Goal: Use online tool/utility

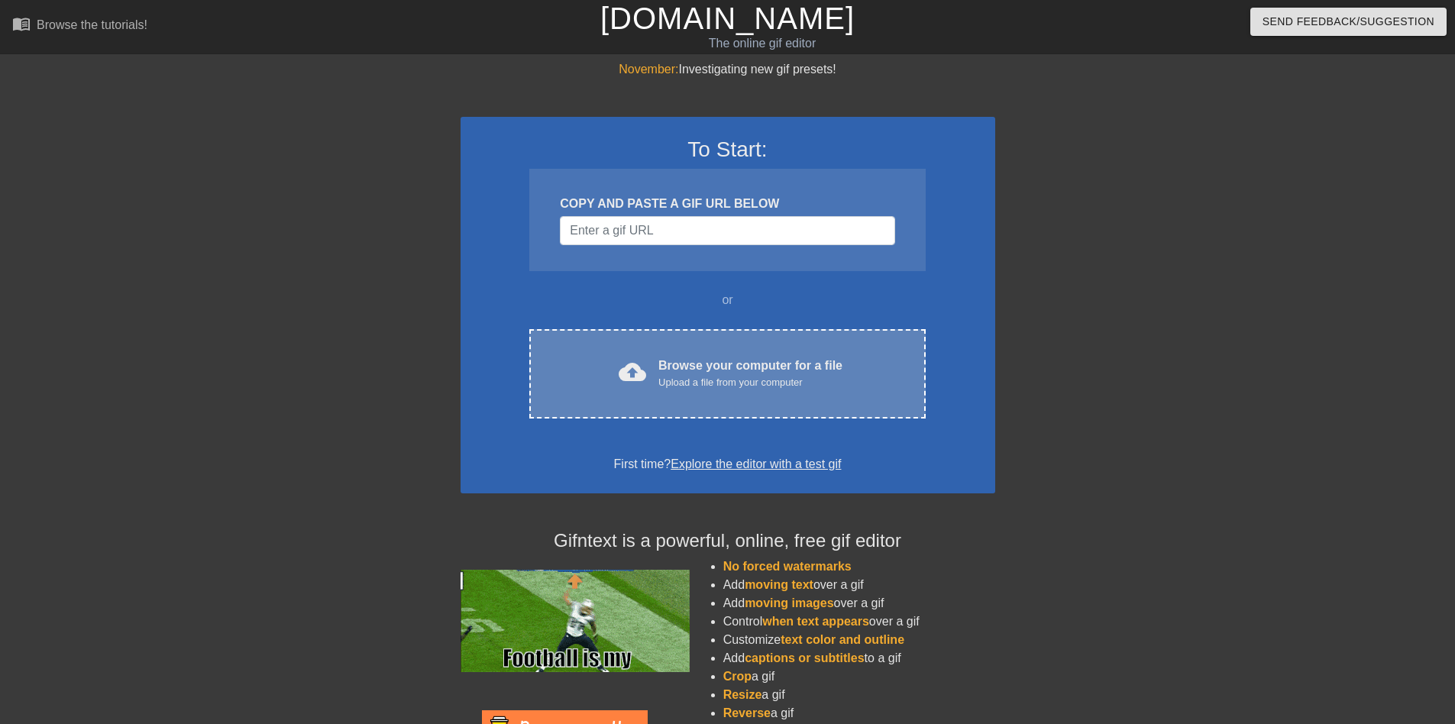
click at [738, 357] on div "Browse your computer for a file Upload a file from your computer" at bounding box center [751, 374] width 184 height 34
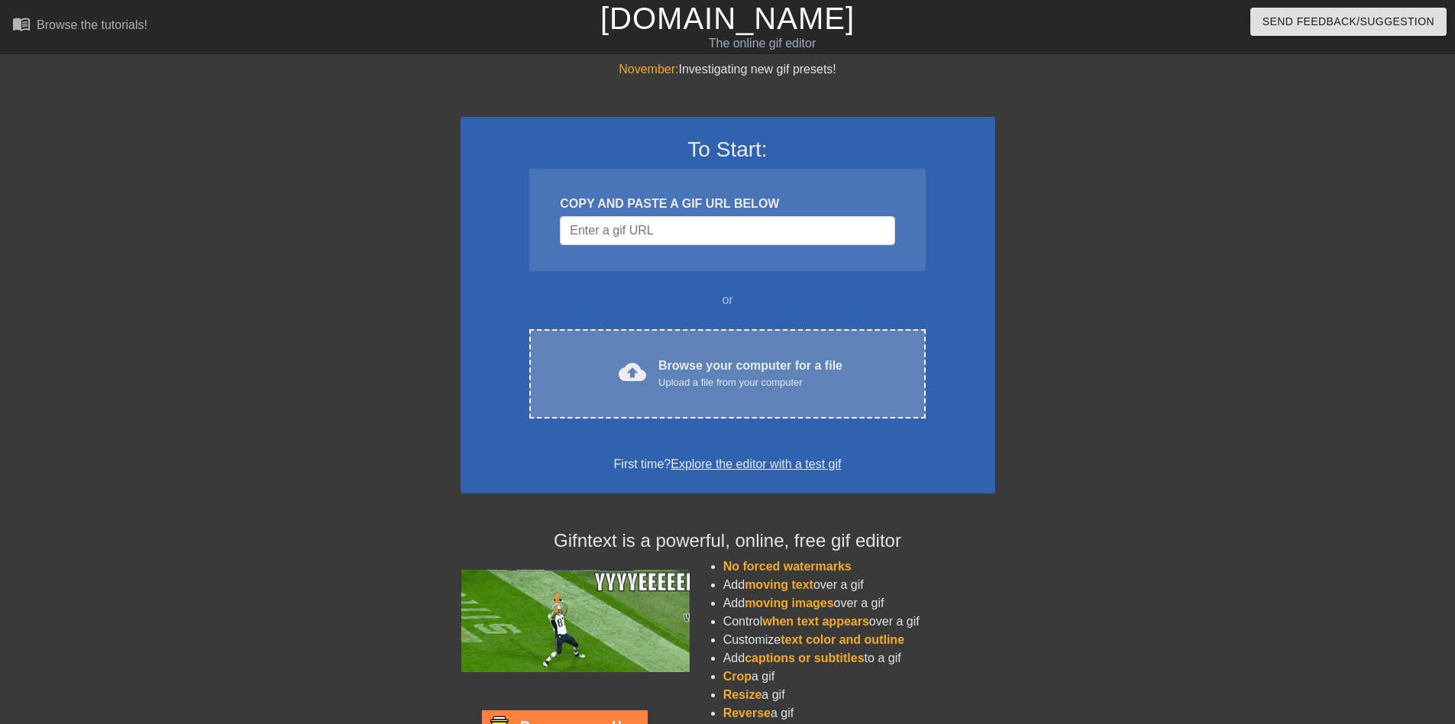
click at [779, 357] on div "Browse your computer for a file Upload a file from your computer" at bounding box center [751, 374] width 184 height 34
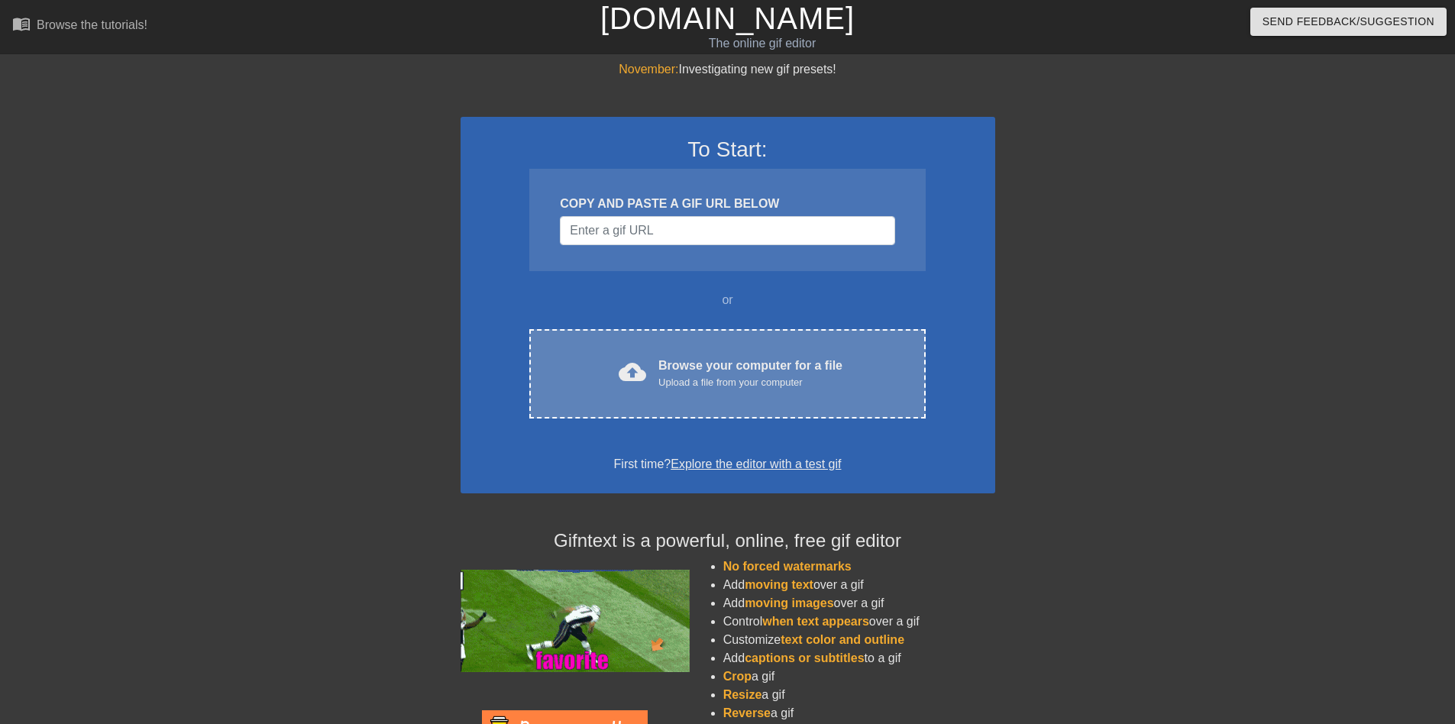
click at [714, 380] on div "cloud_upload Browse your computer for a file Upload a file from your computer C…" at bounding box center [727, 373] width 396 height 89
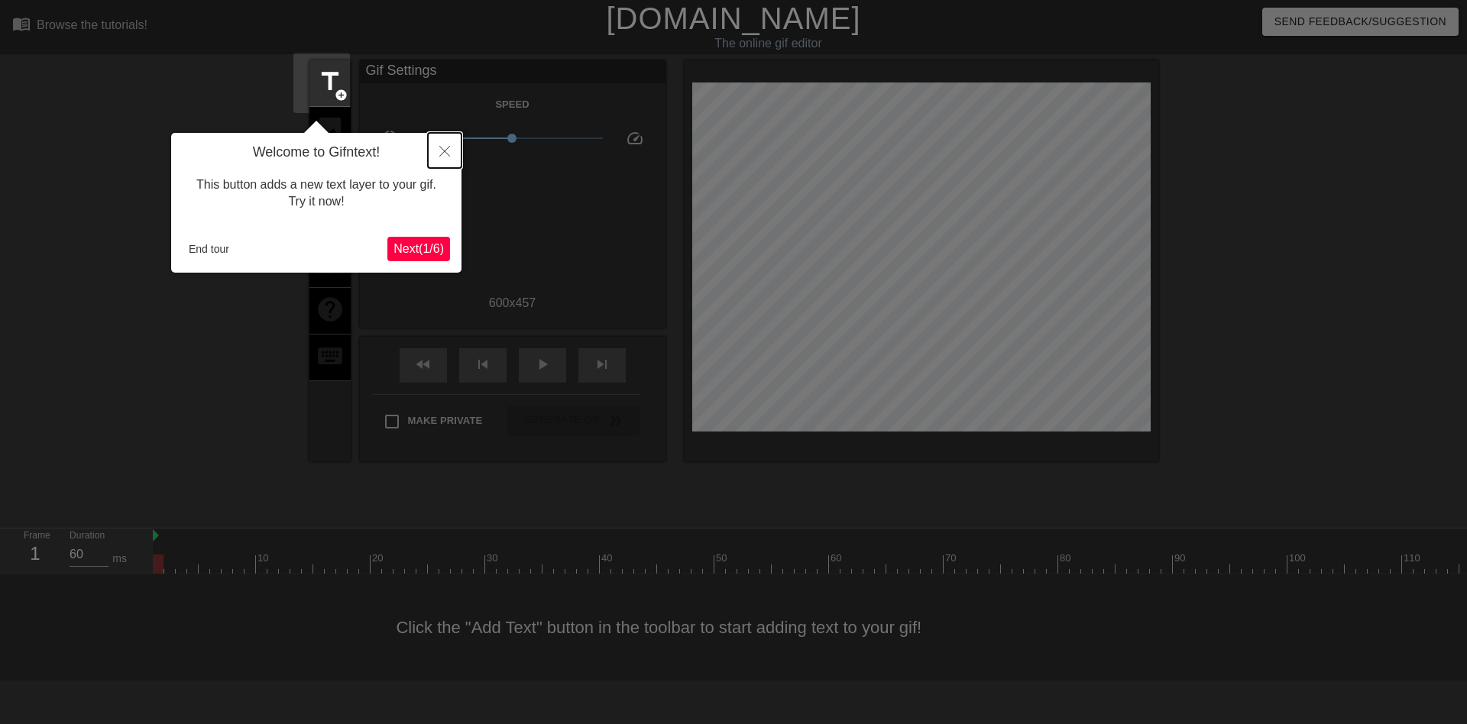
click at [442, 147] on icon "Close" at bounding box center [444, 151] width 11 height 11
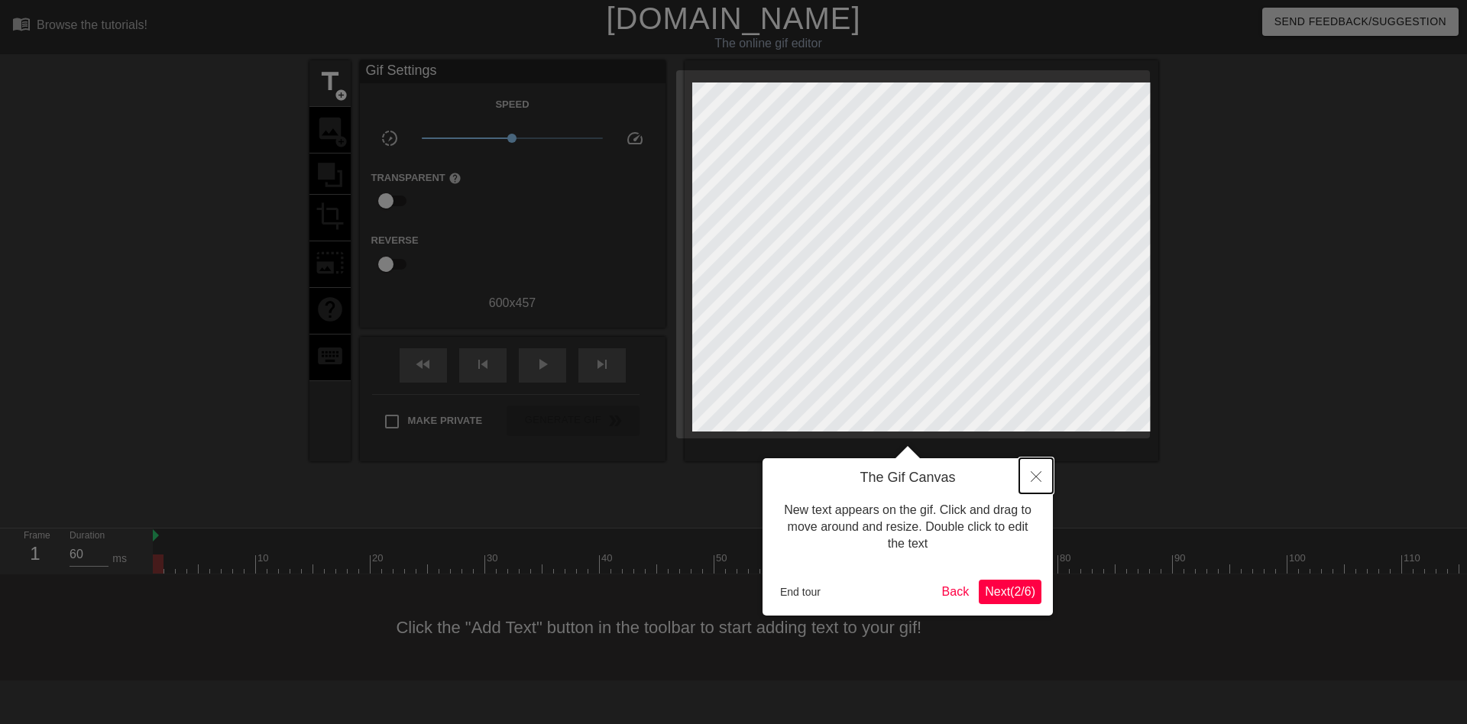
click at [1032, 474] on icon "Close" at bounding box center [1036, 476] width 11 height 11
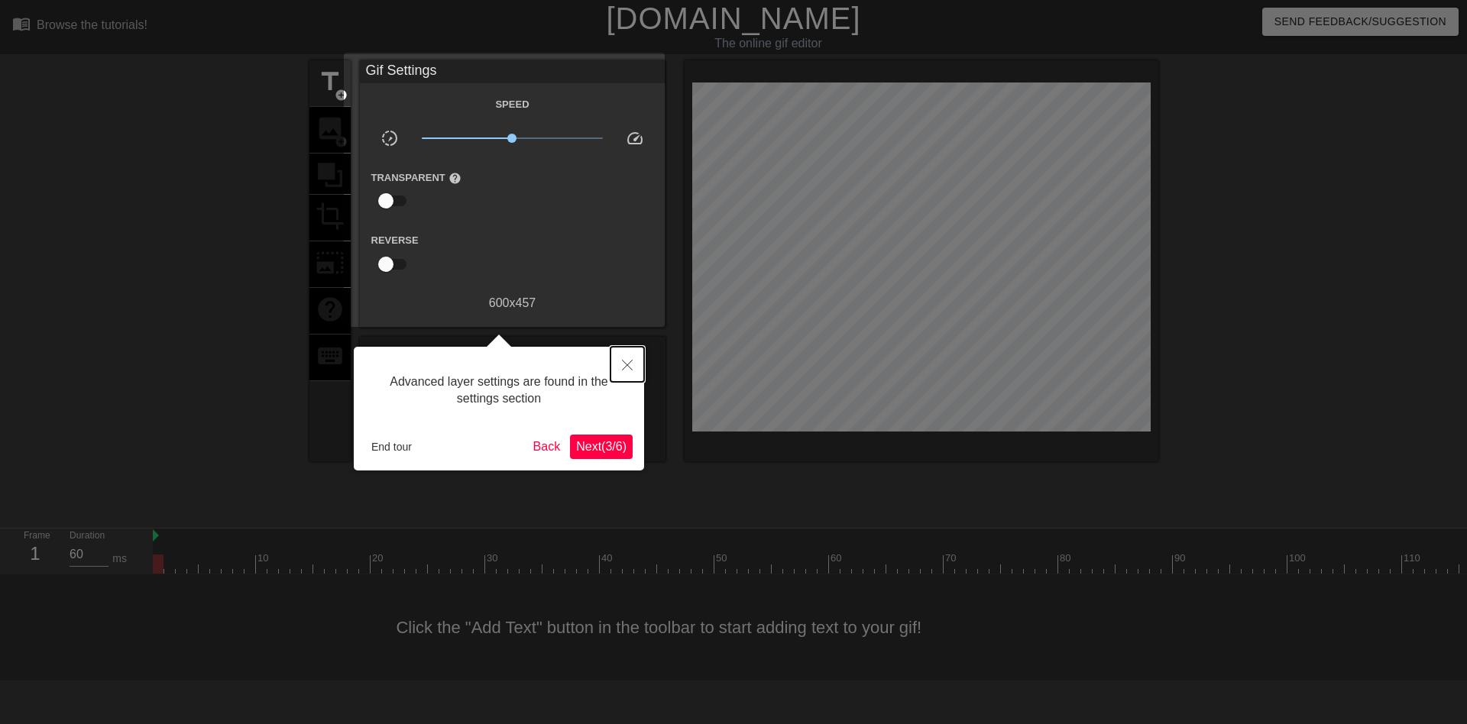
click at [622, 369] on icon "Close" at bounding box center [627, 365] width 11 height 11
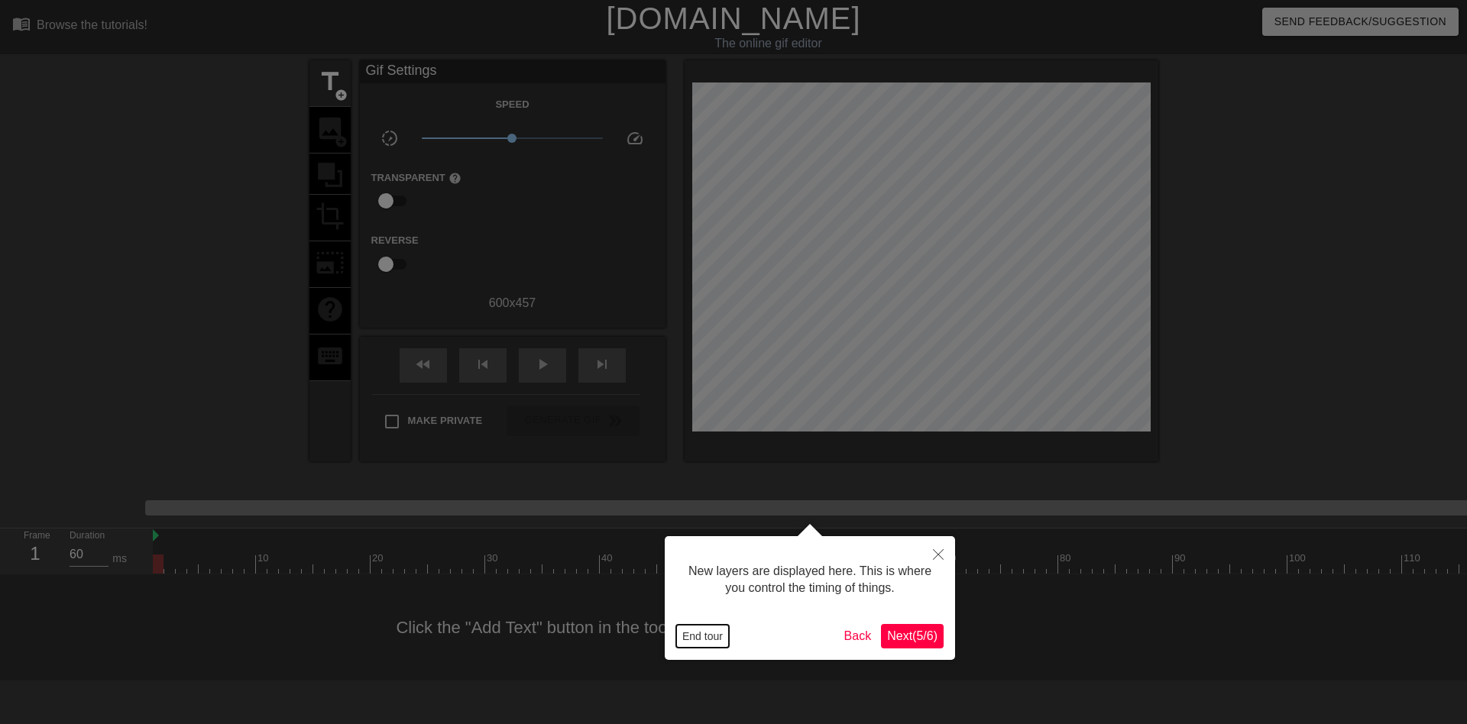
click at [710, 636] on button "End tour" at bounding box center [702, 636] width 53 height 23
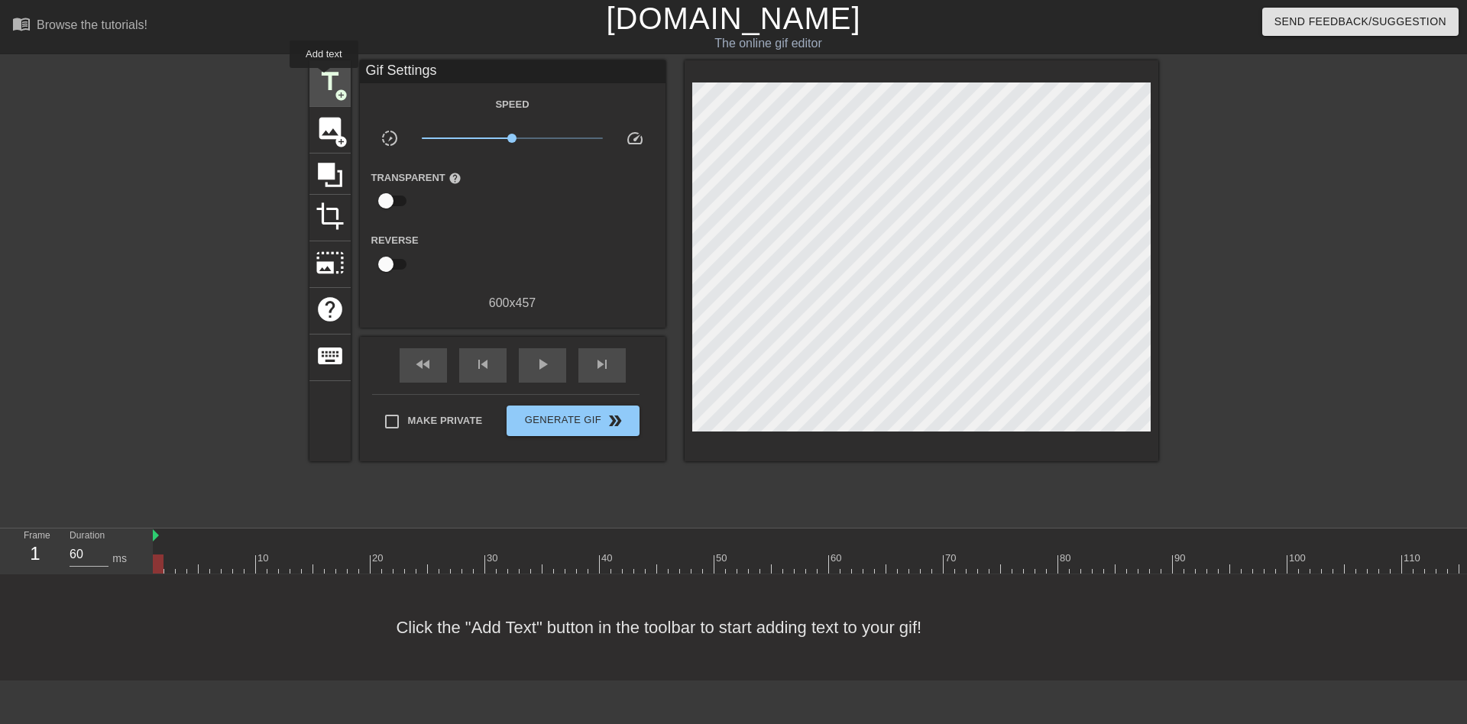
click at [324, 79] on span "title" at bounding box center [330, 81] width 29 height 29
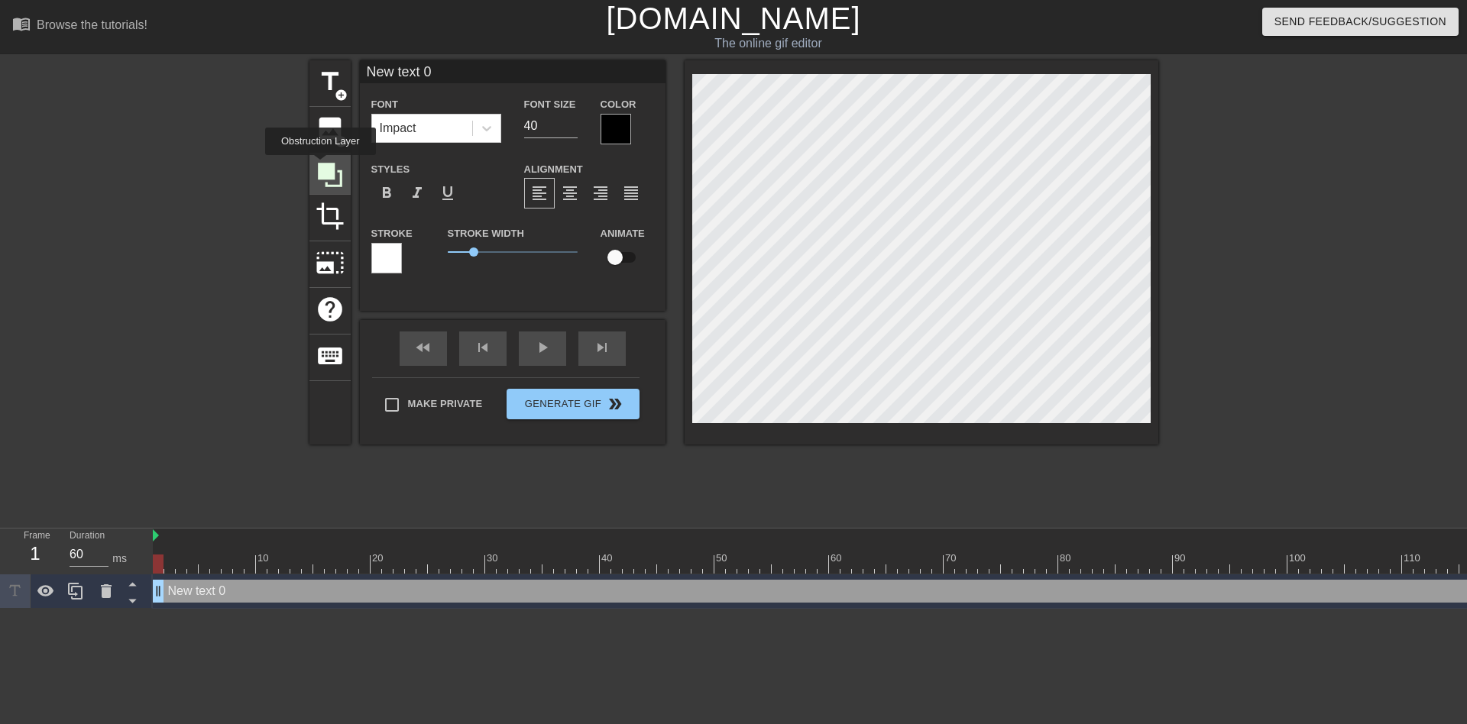
click at [320, 166] on icon at bounding box center [330, 175] width 24 height 24
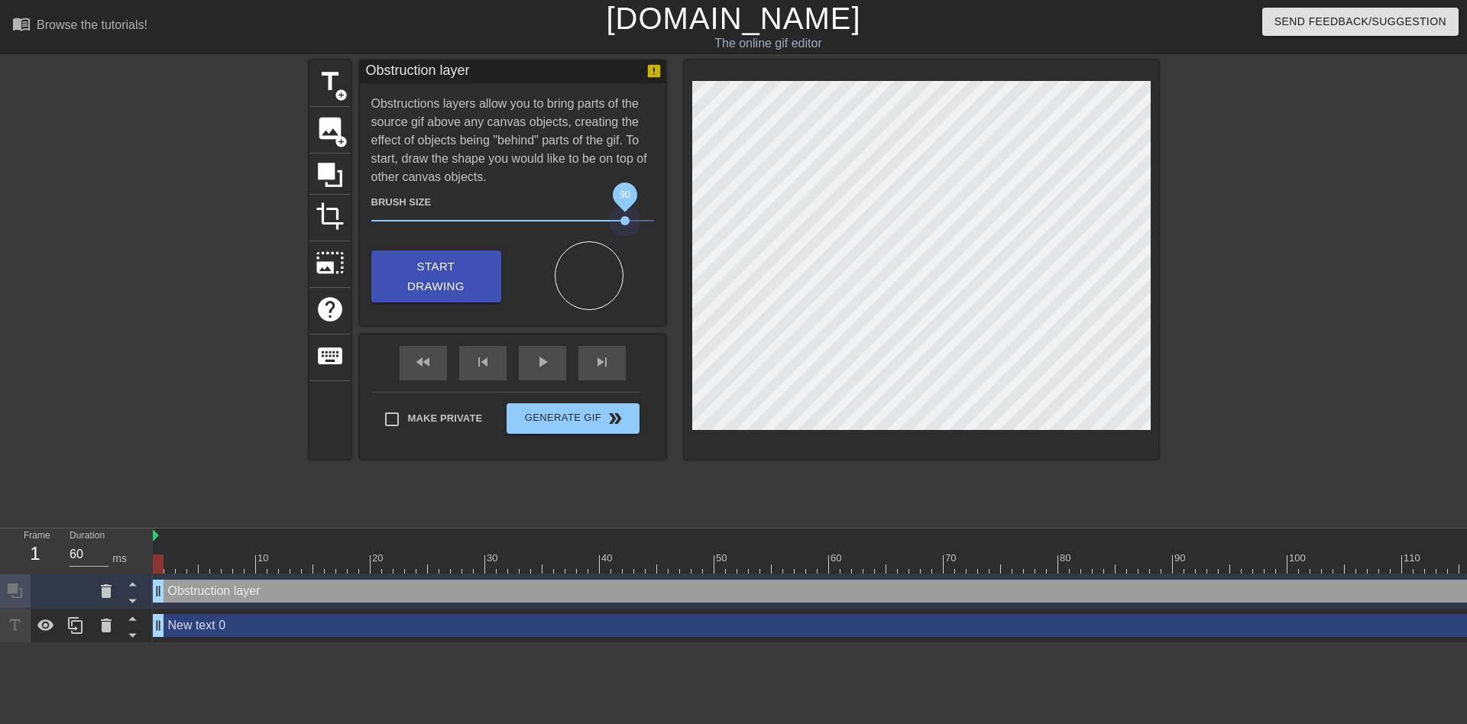
drag, startPoint x: 445, startPoint y: 189, endPoint x: 641, endPoint y: 195, distance: 196.4
click at [630, 216] on span "90" at bounding box center [624, 220] width 9 height 9
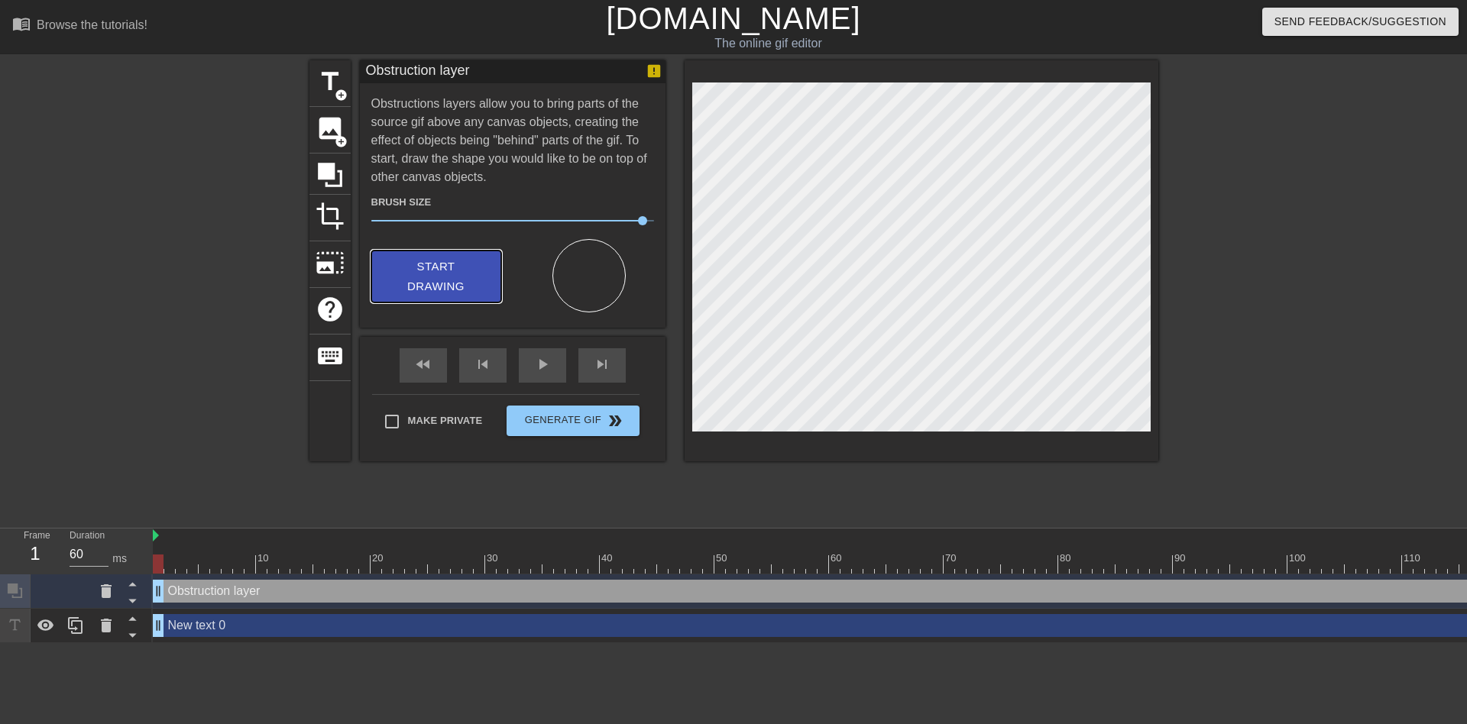
click at [435, 251] on button "Start Drawing" at bounding box center [436, 277] width 130 height 53
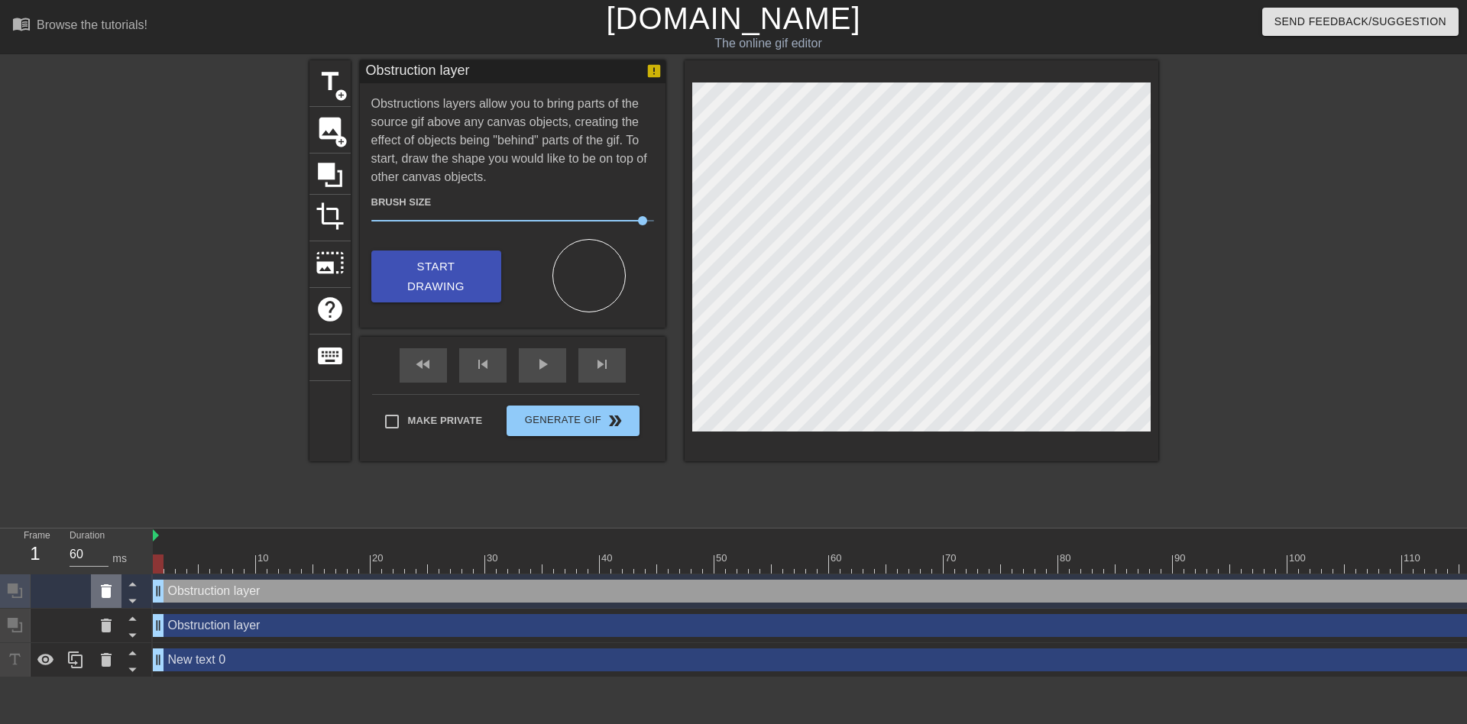
click at [110, 582] on icon at bounding box center [106, 591] width 18 height 18
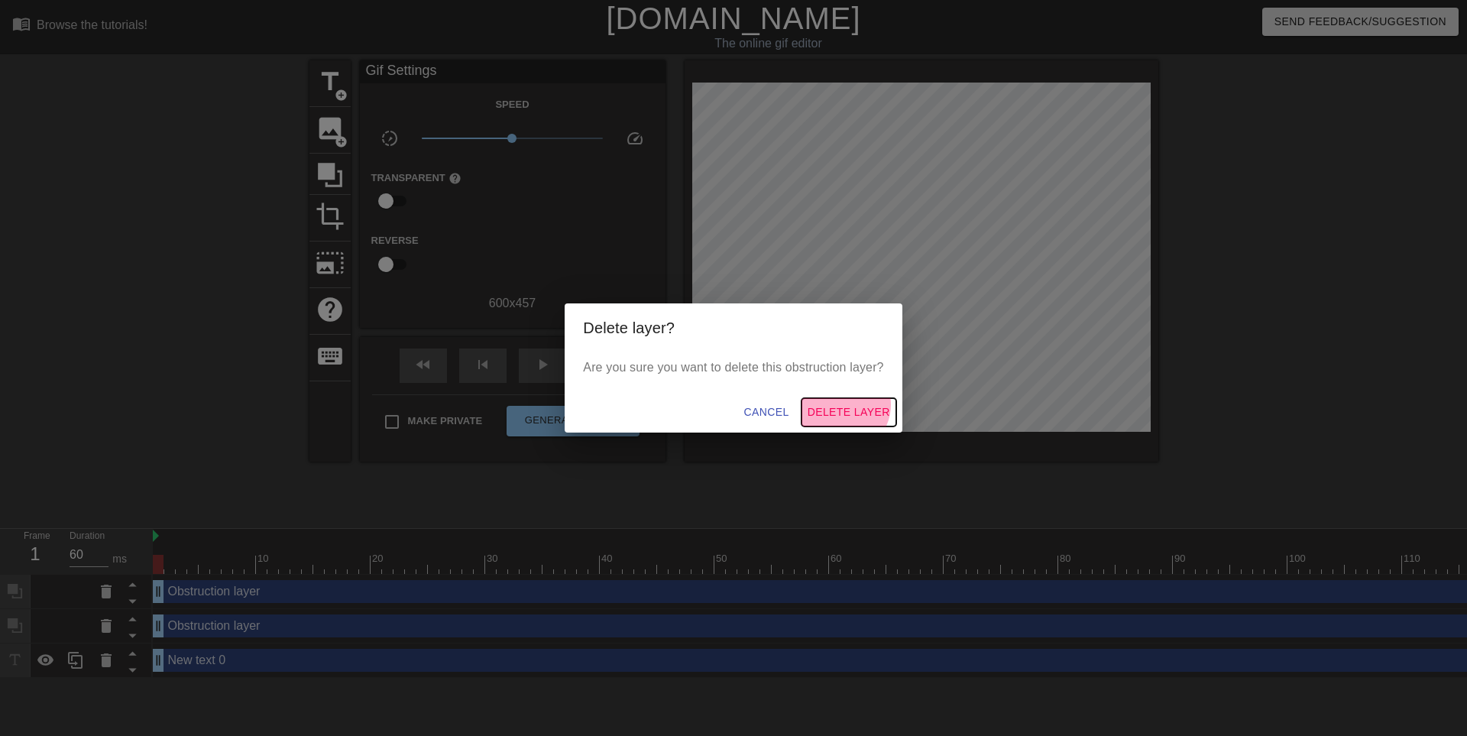
click at [832, 403] on span "Delete Layer" at bounding box center [849, 412] width 83 height 19
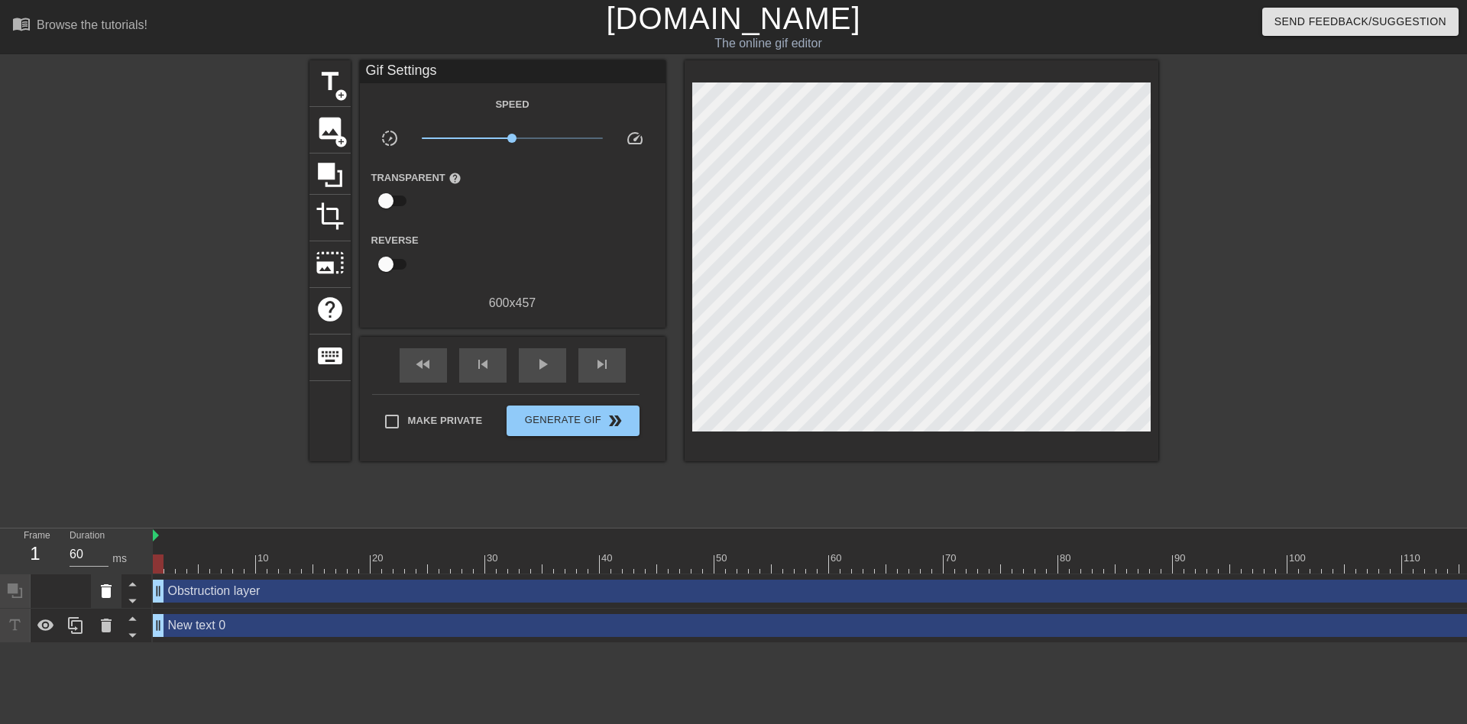
click at [104, 584] on icon at bounding box center [106, 591] width 11 height 14
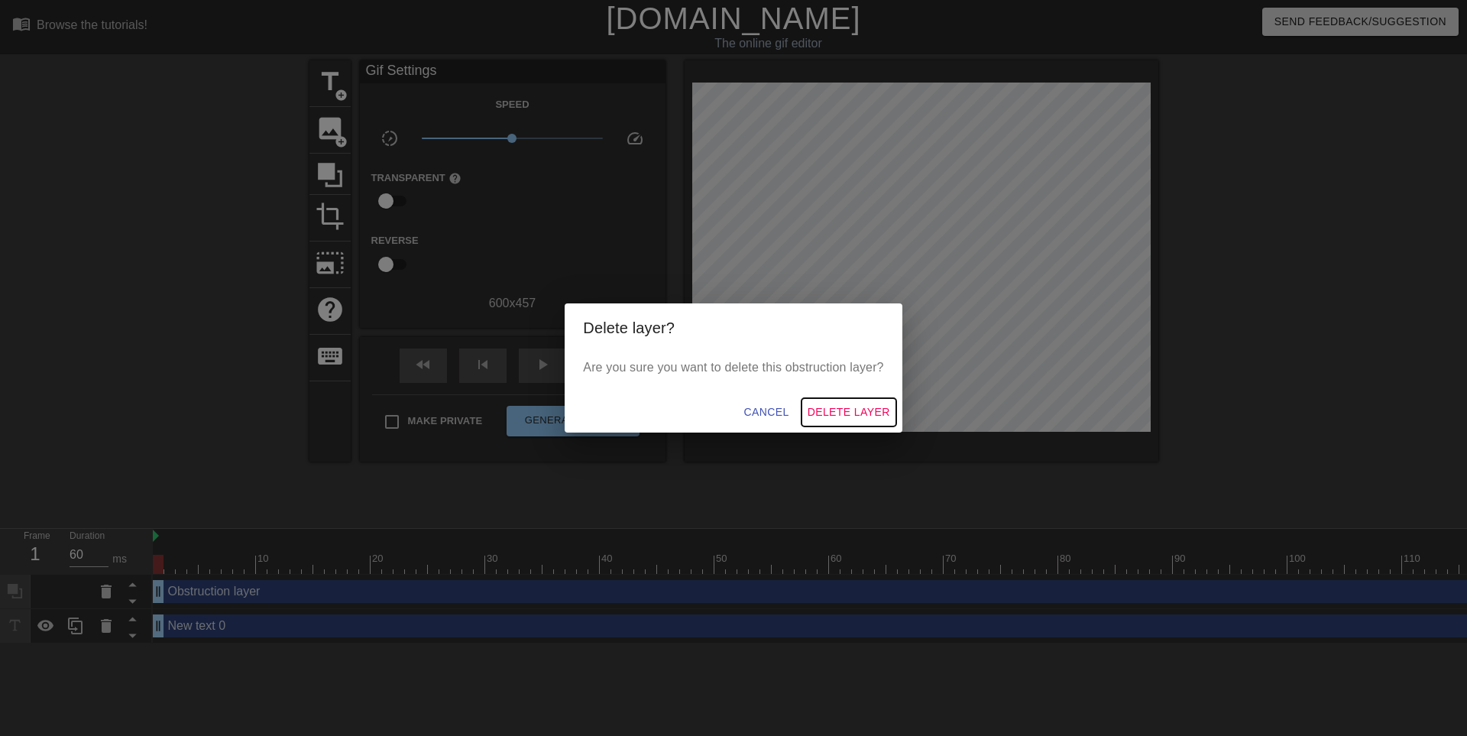
click at [836, 411] on span "Delete Layer" at bounding box center [849, 412] width 83 height 19
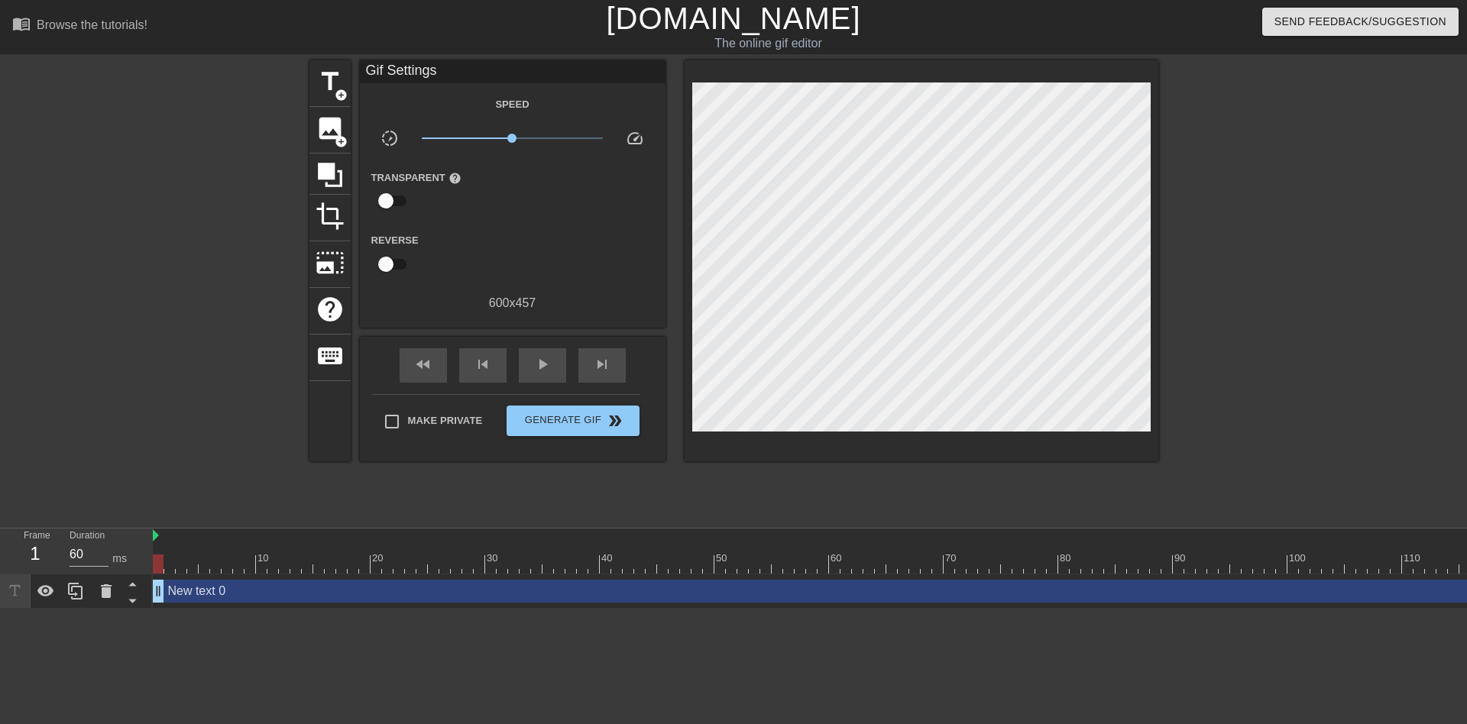
click at [236, 580] on div "New text 0 drag_handle drag_handle" at bounding box center [1241, 591] width 2177 height 23
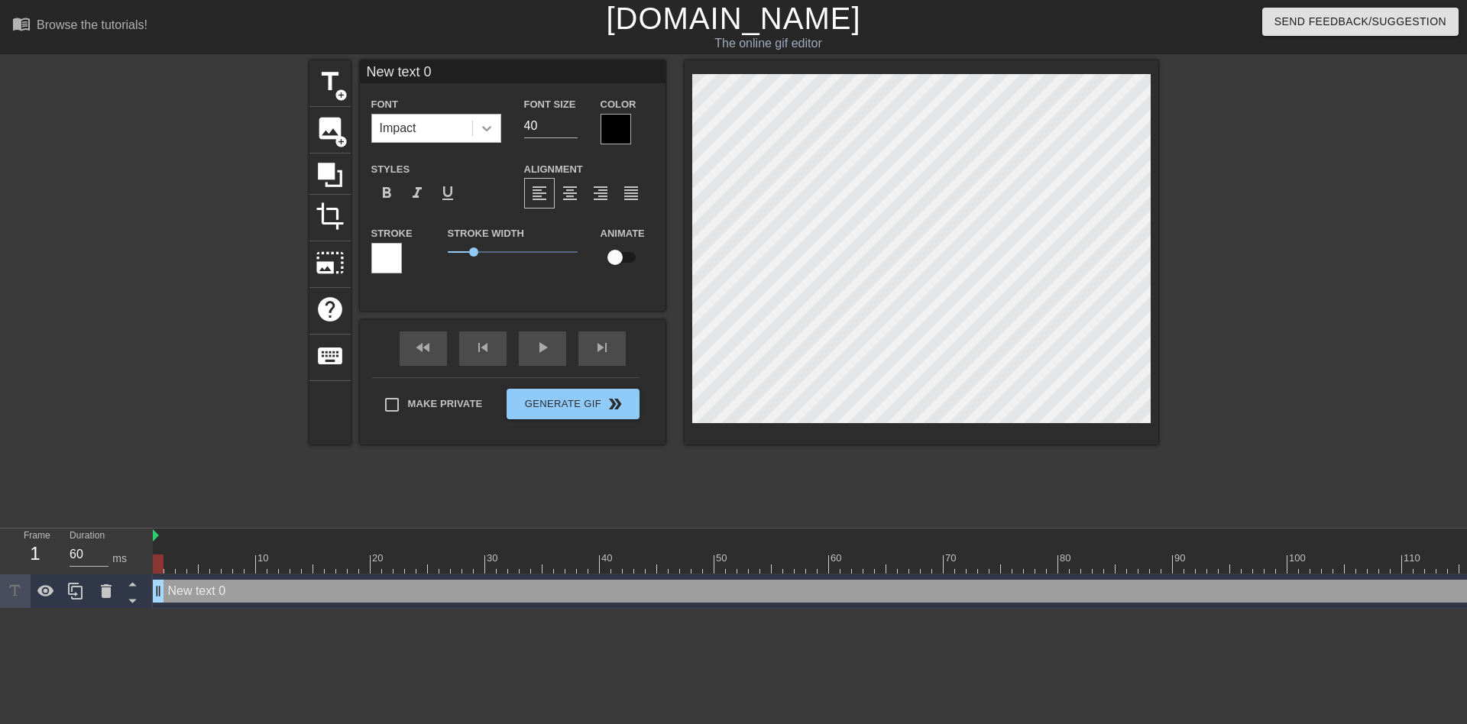
click at [473, 122] on div at bounding box center [487, 129] width 28 height 28
click at [473, 126] on div at bounding box center [487, 129] width 28 height 28
